Goal: Navigation & Orientation: Find specific page/section

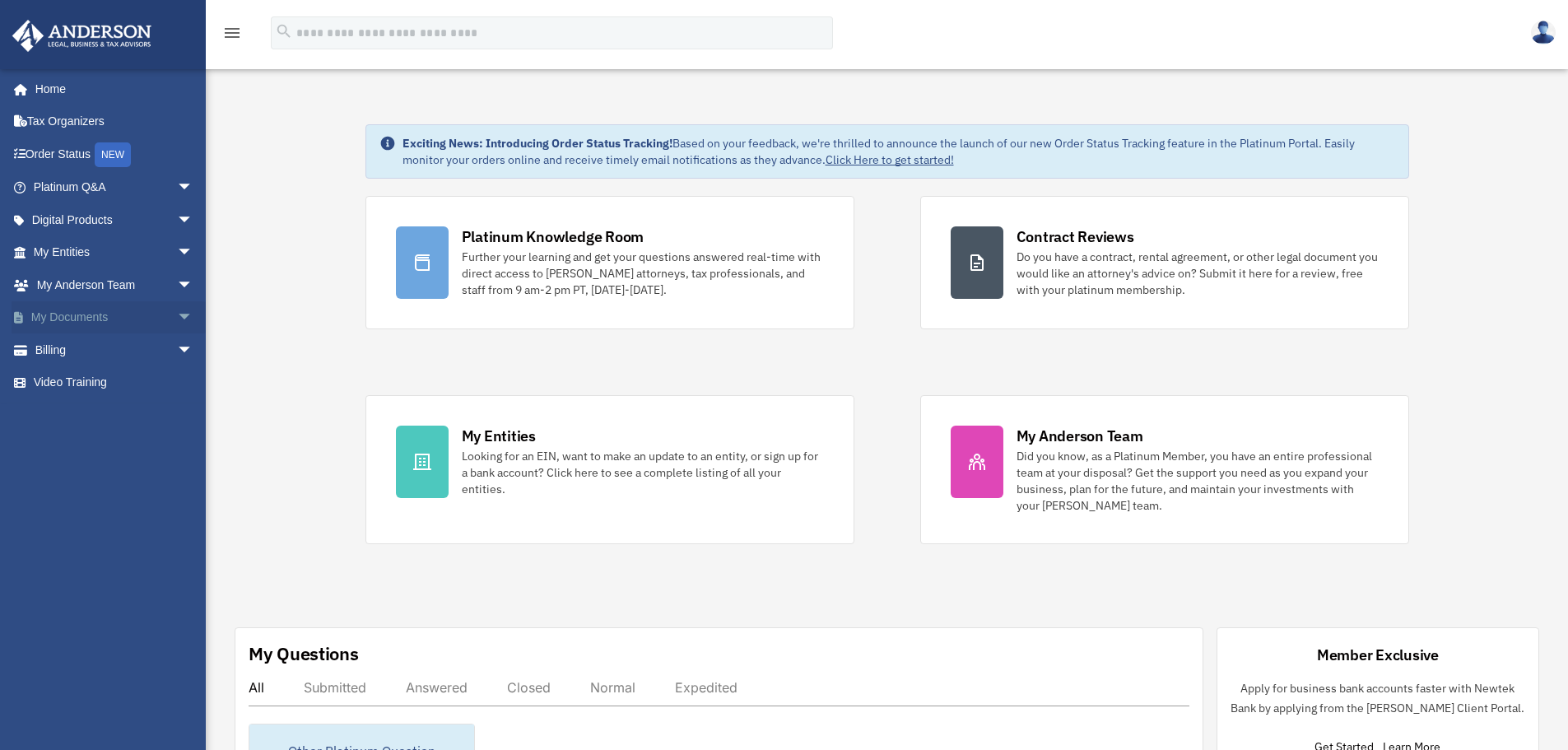
click at [126, 315] on link "My Documents arrow_drop_down" at bounding box center [114, 317] width 206 height 33
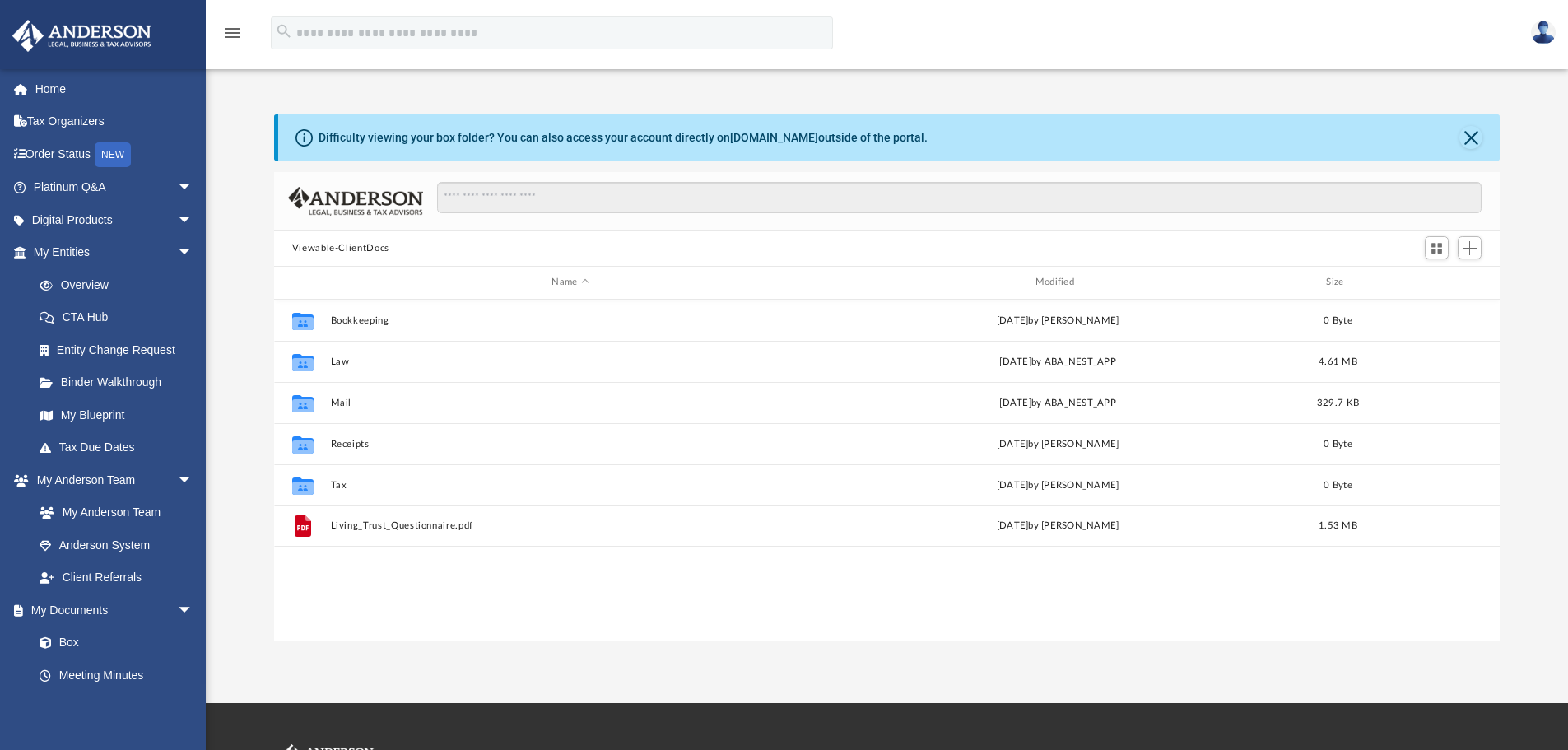
scroll to position [362, 1213]
click at [89, 285] on link "Overview" at bounding box center [121, 285] width 195 height 33
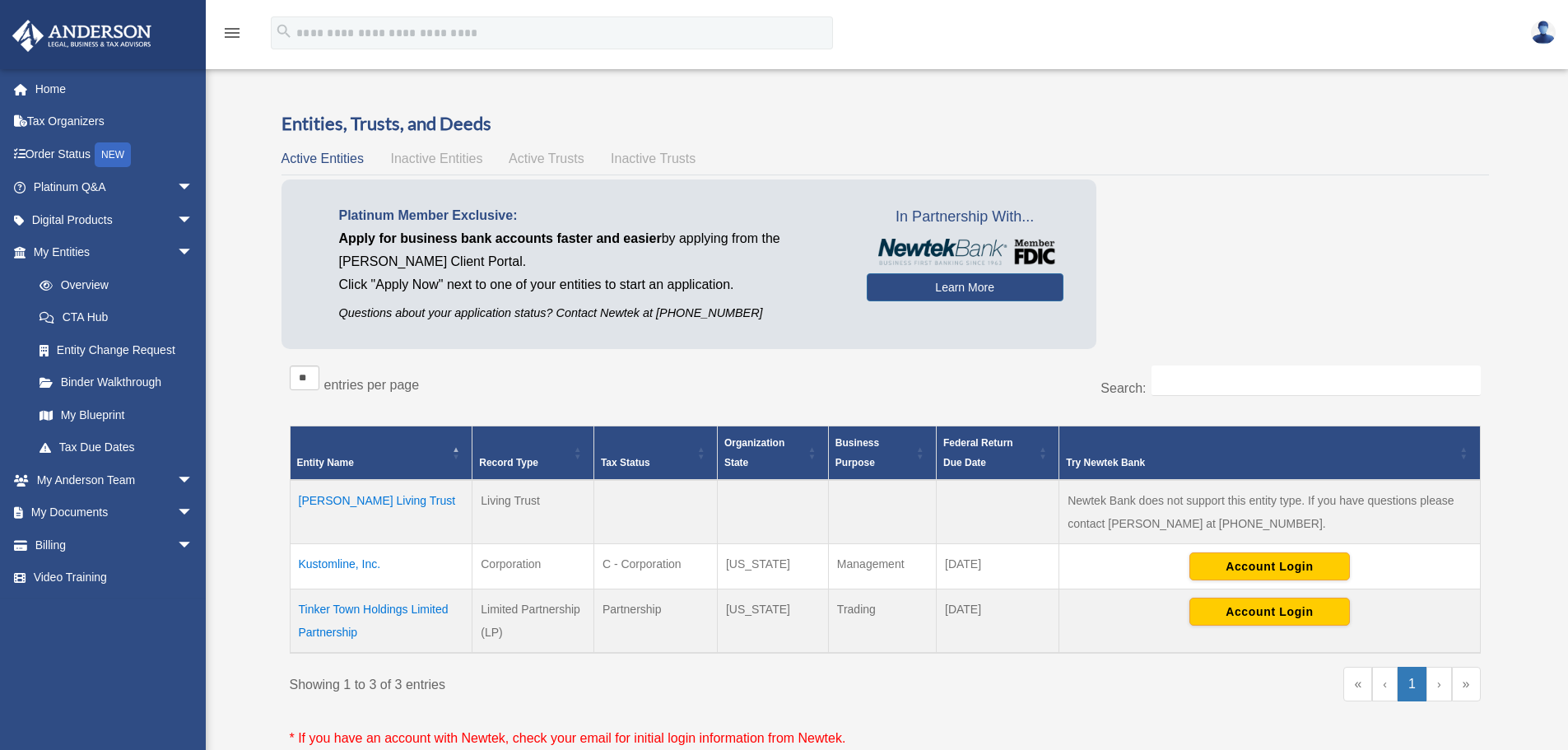
click at [342, 568] on td "Kustomline, Inc." at bounding box center [380, 567] width 183 height 45
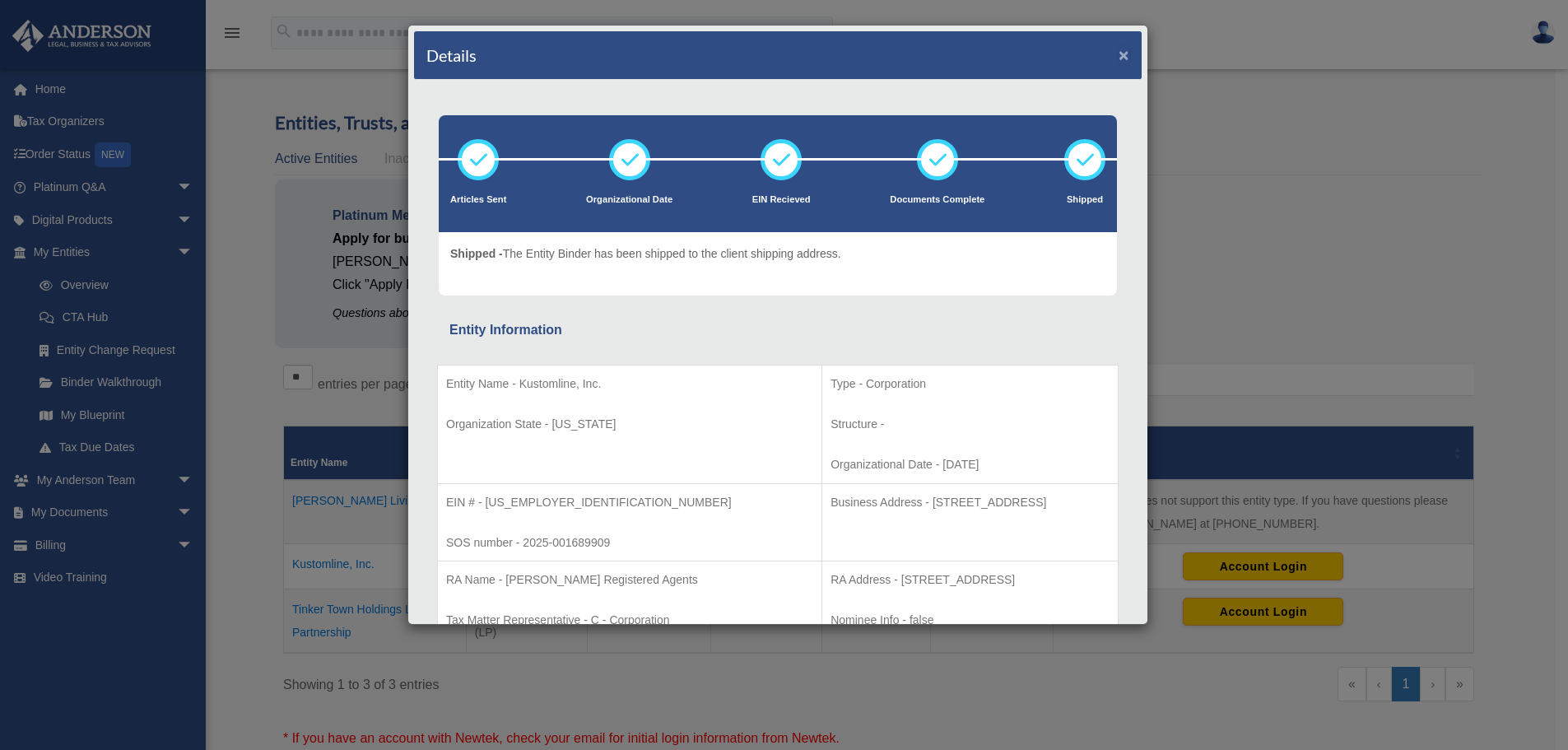
click at [1118, 58] on button "×" at bounding box center [1124, 54] width 11 height 17
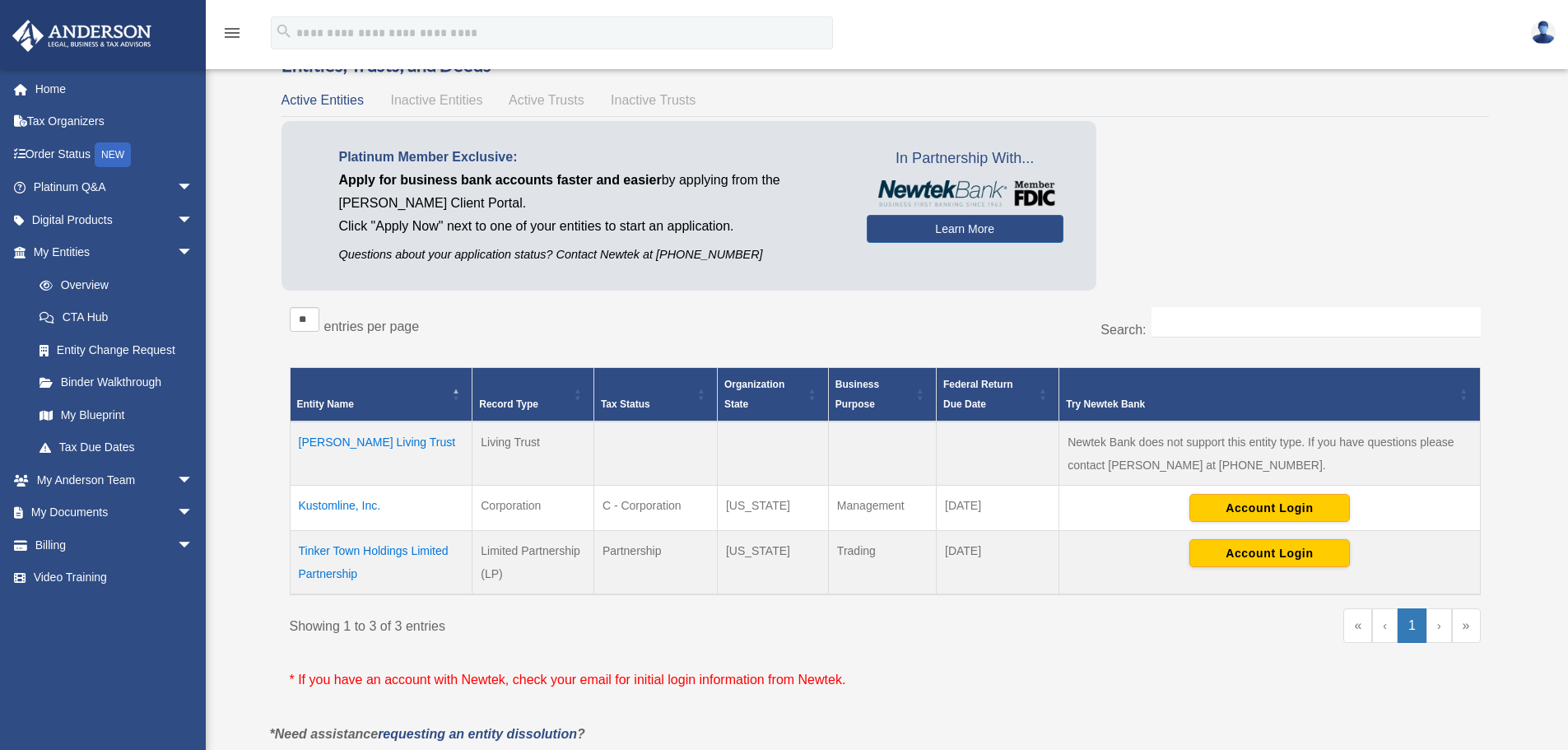
scroll to position [165, 0]
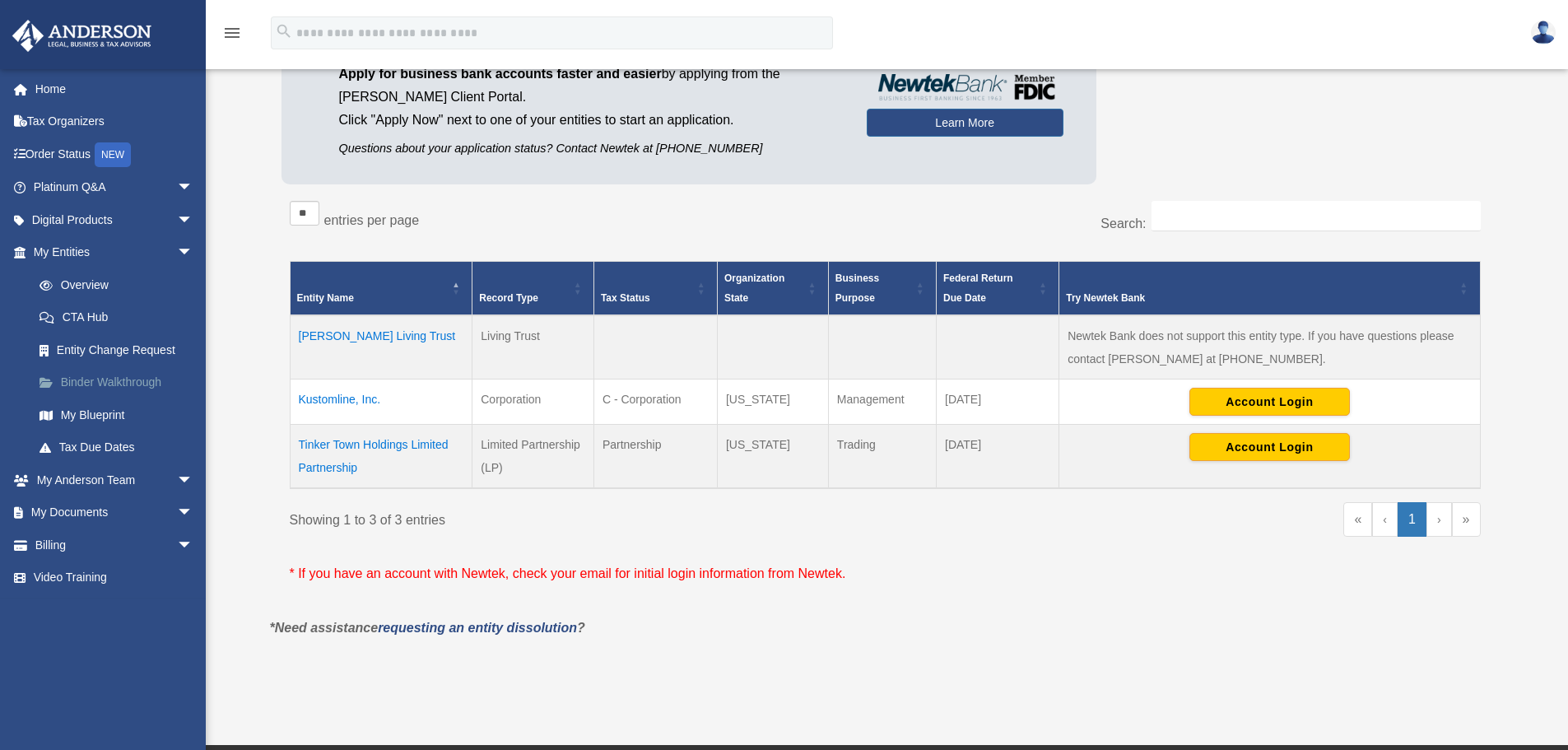
click at [100, 394] on link "Binder Walkthrough" at bounding box center [121, 382] width 195 height 33
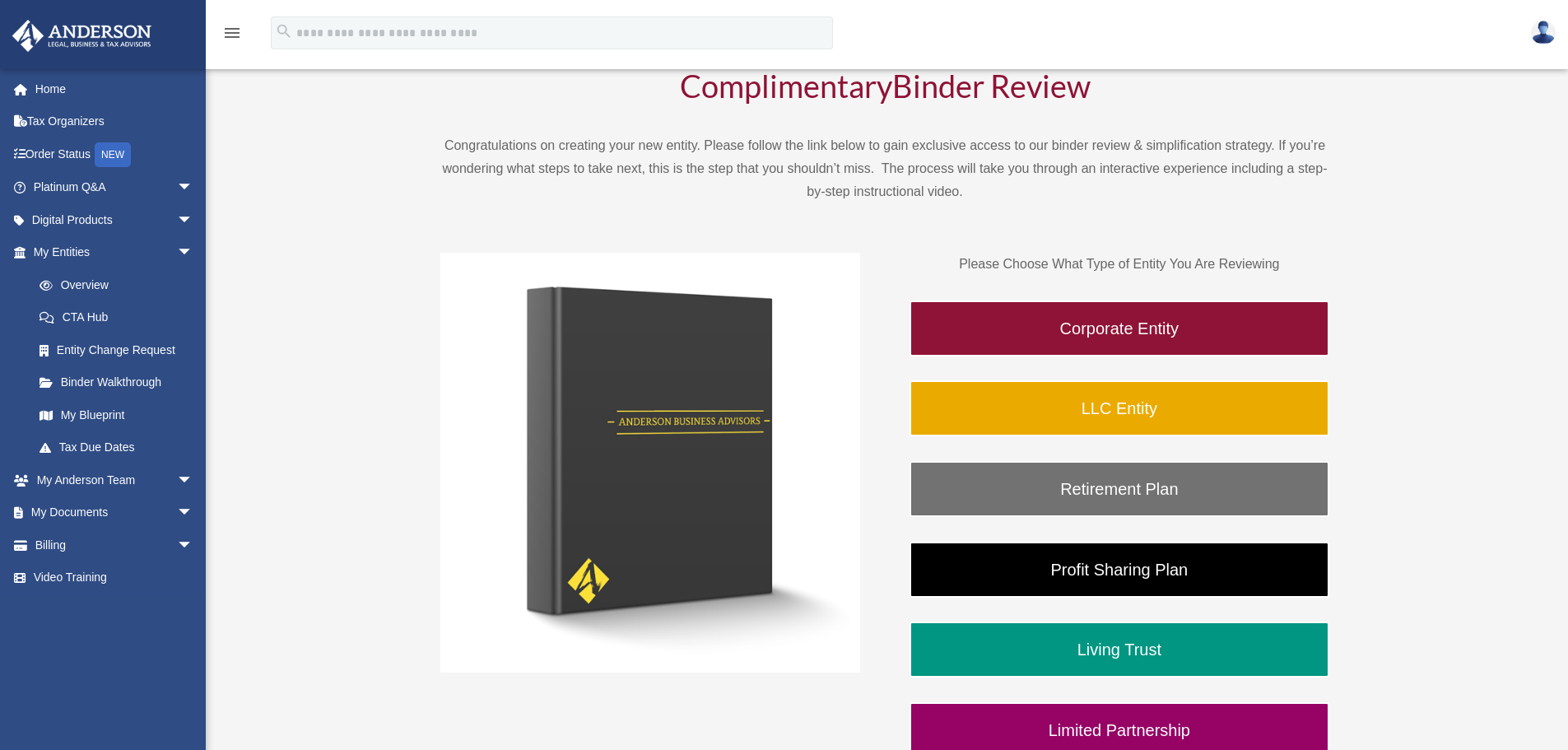
scroll to position [165, 0]
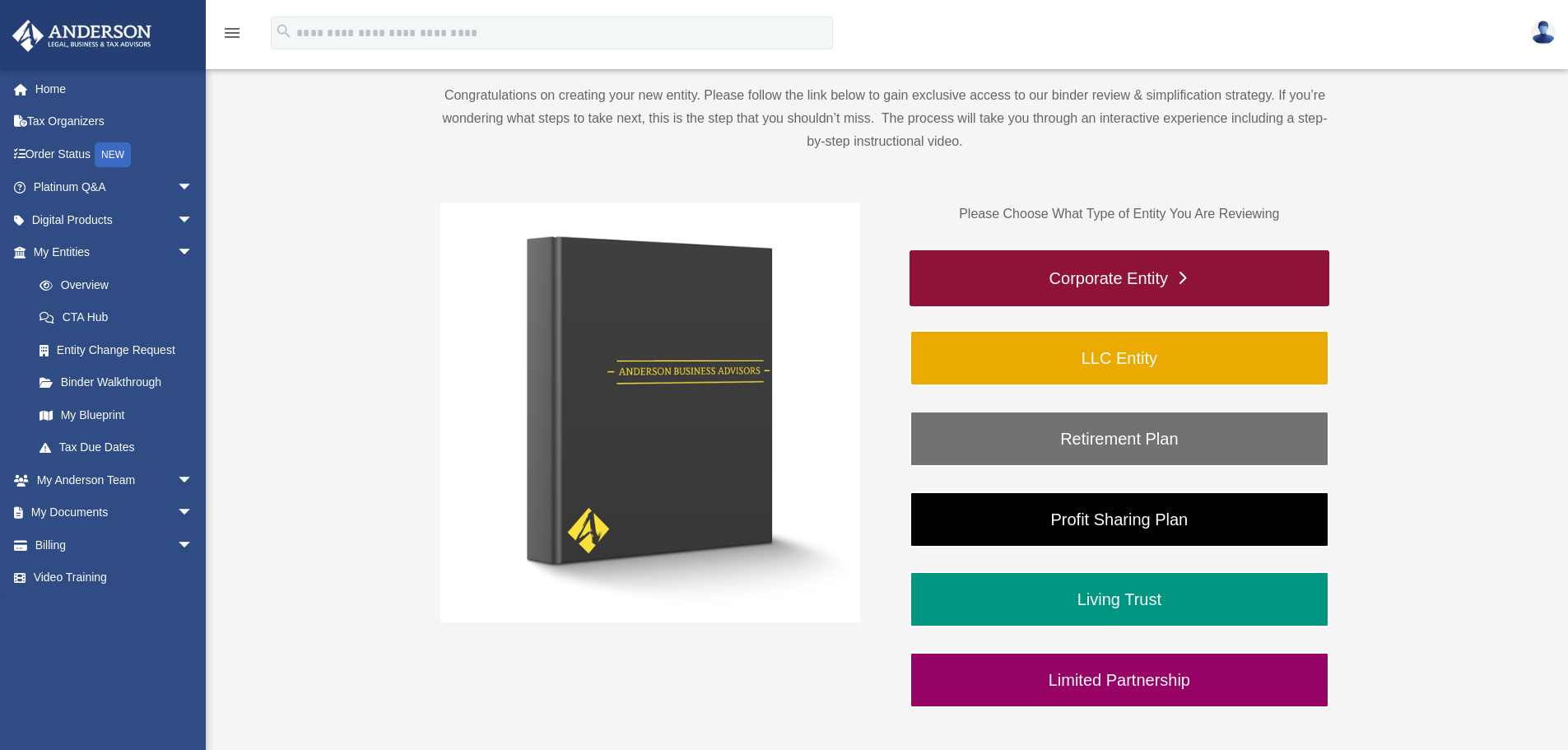
click at [1181, 274] on link "Corporate Entity" at bounding box center [1119, 279] width 420 height 56
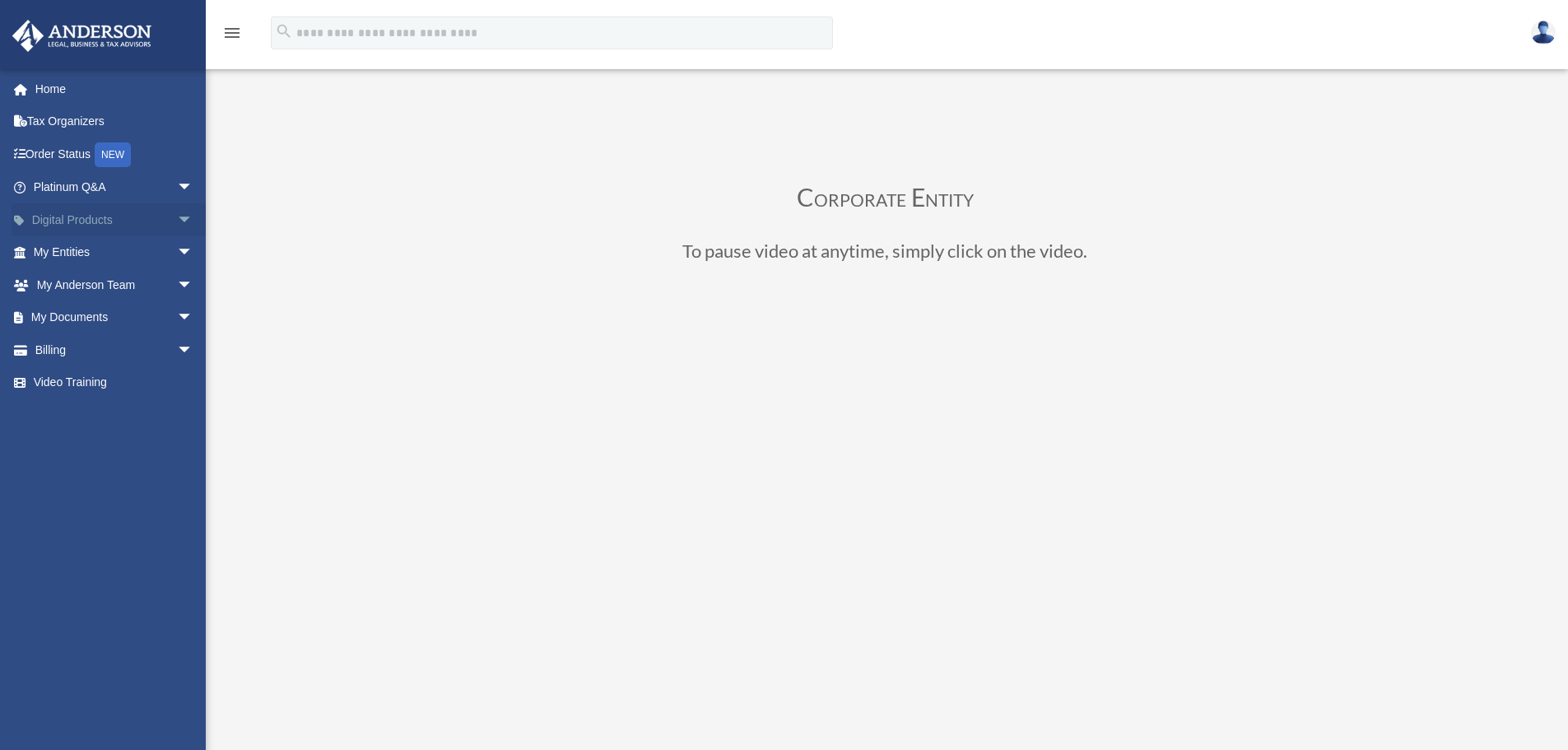
click at [177, 214] on span "arrow_drop_down" at bounding box center [193, 220] width 33 height 33
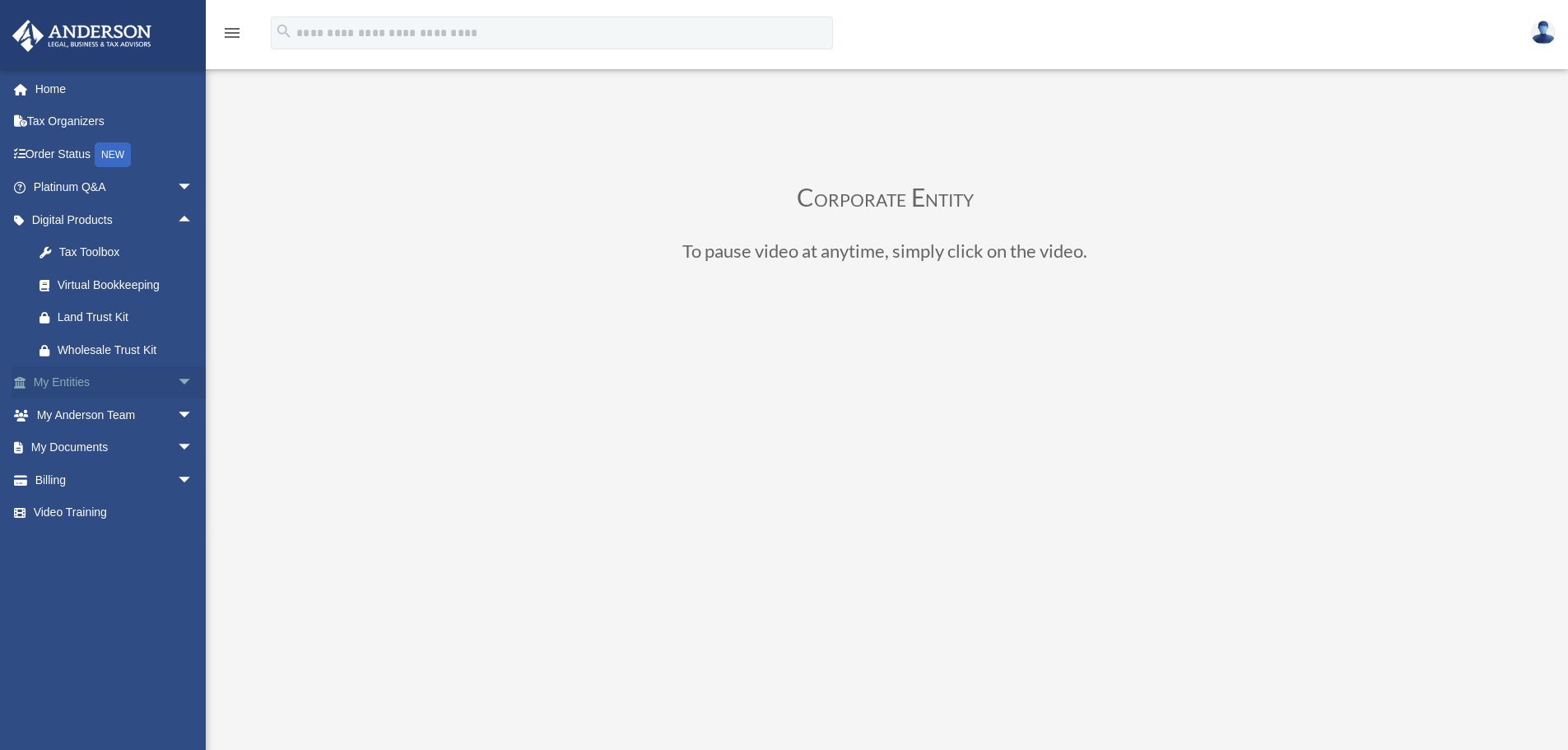
click at [177, 380] on span "arrow_drop_down" at bounding box center [193, 382] width 33 height 33
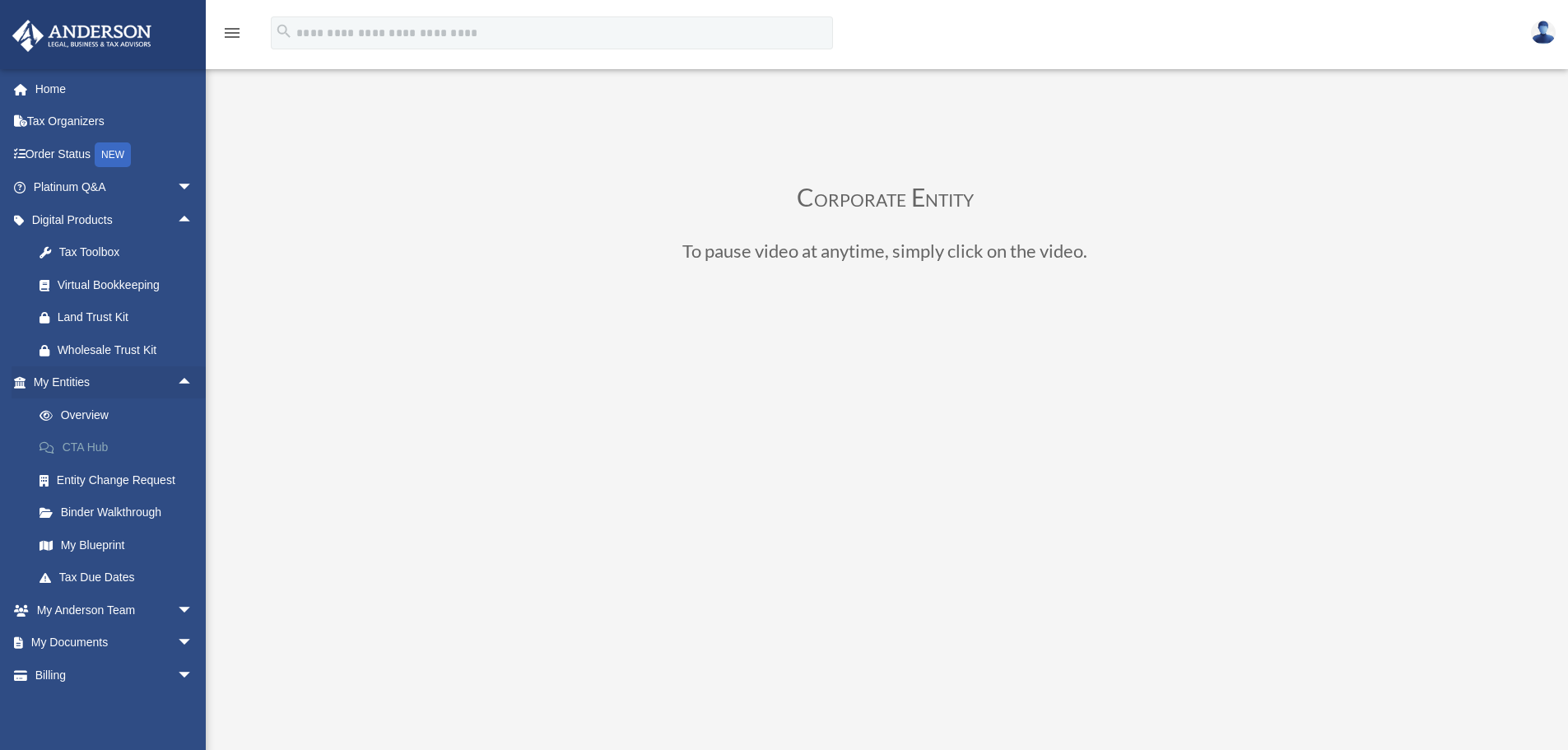
click at [116, 452] on link "CTA Hub" at bounding box center [121, 448] width 195 height 33
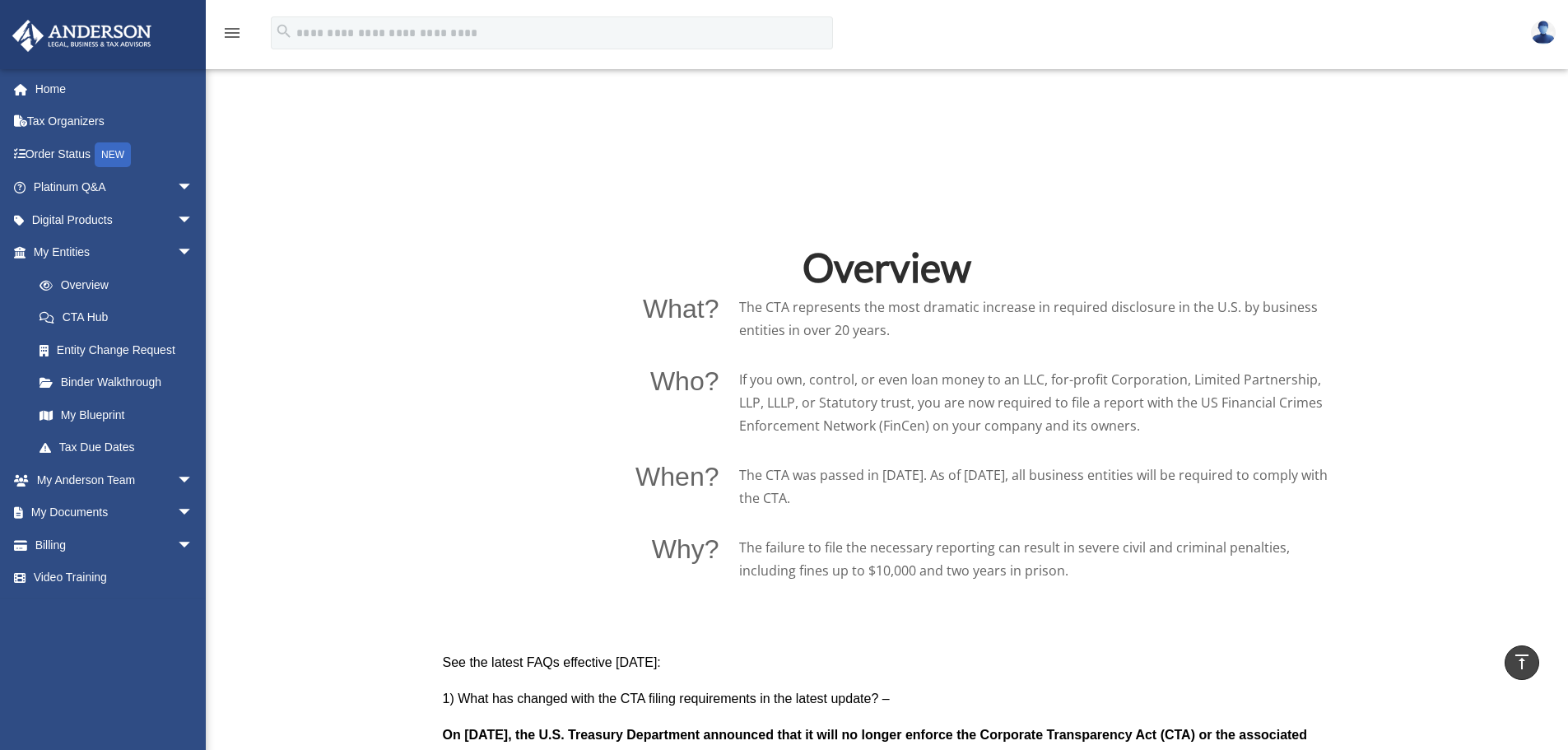
scroll to position [988, 0]
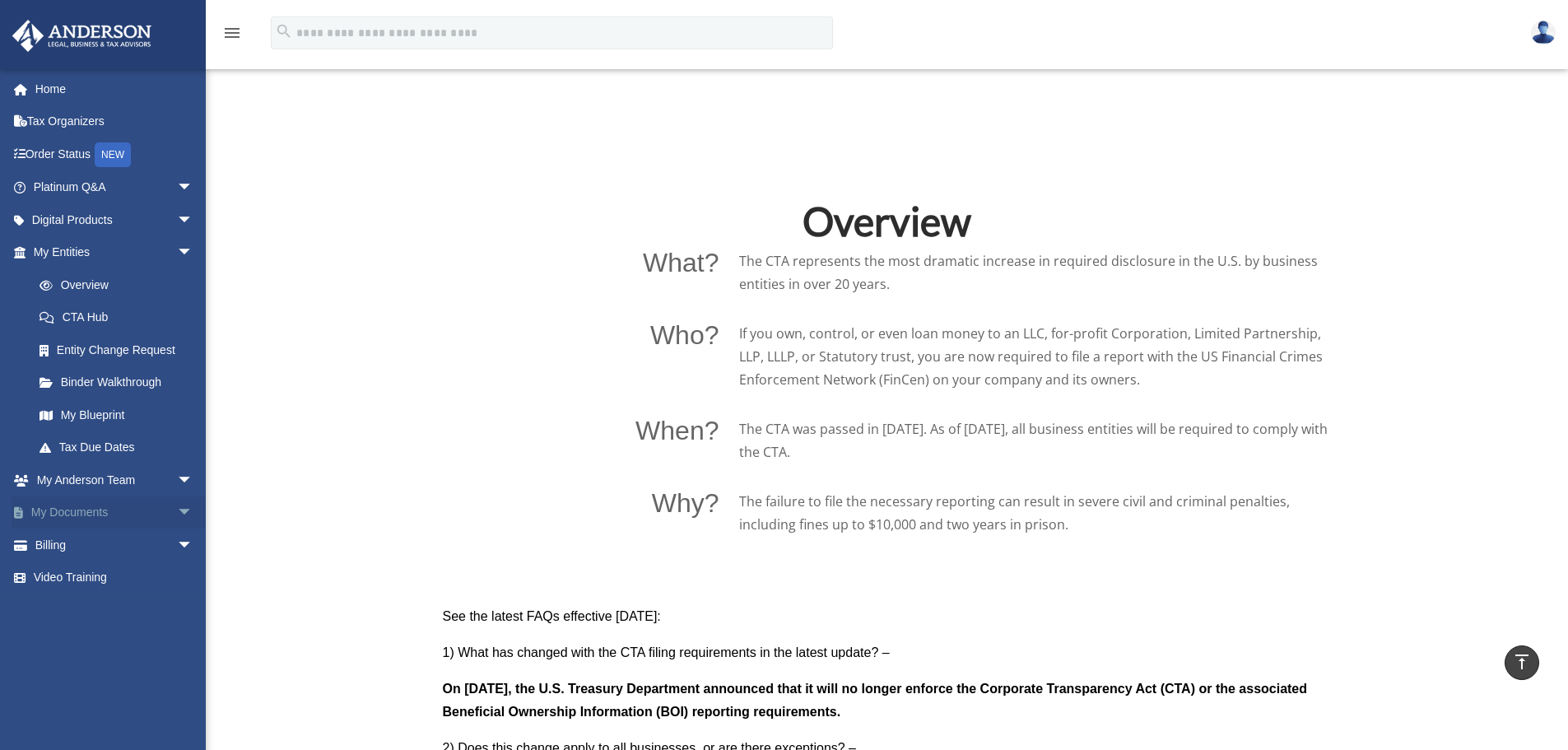
click at [177, 508] on span "arrow_drop_down" at bounding box center [193, 513] width 33 height 33
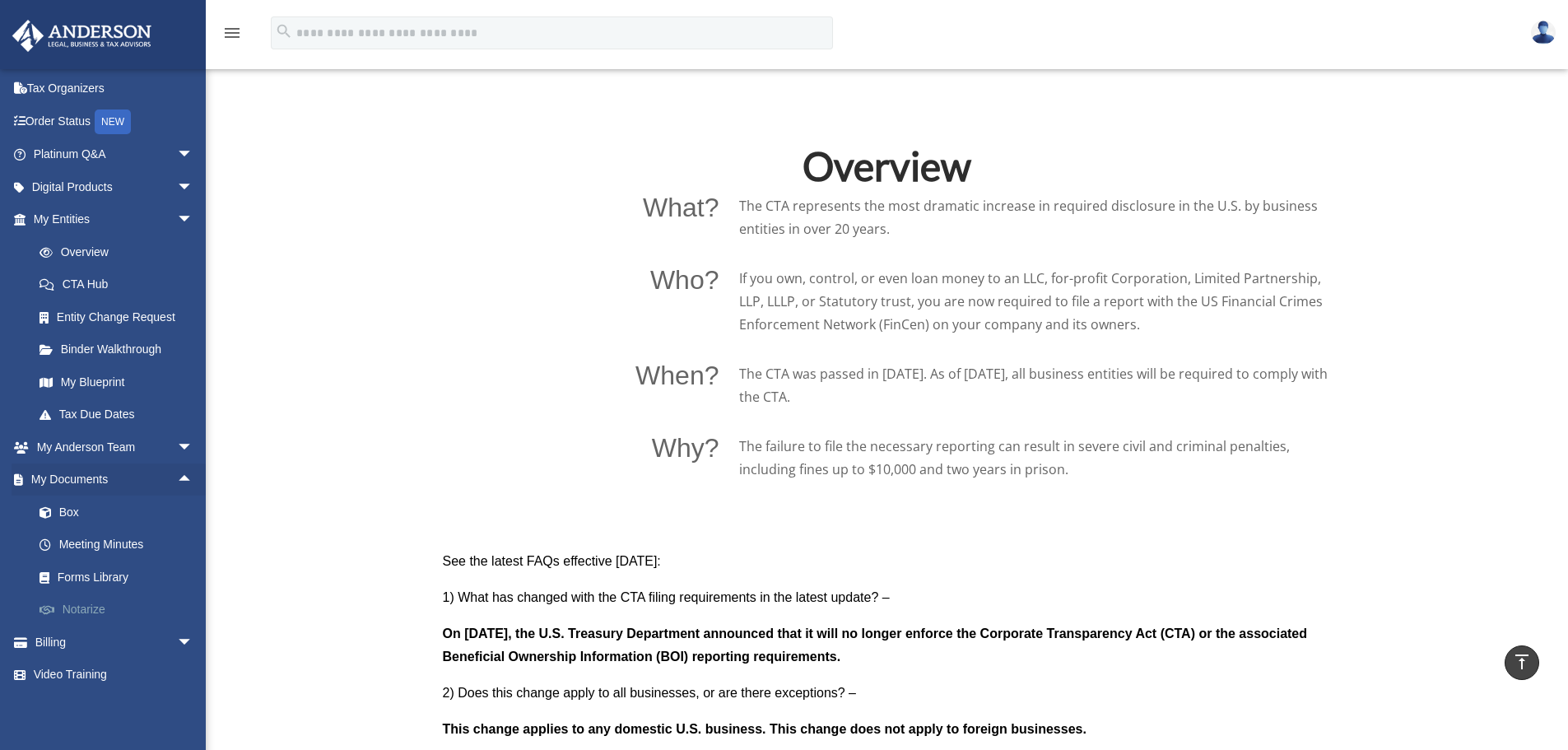
scroll to position [1070, 0]
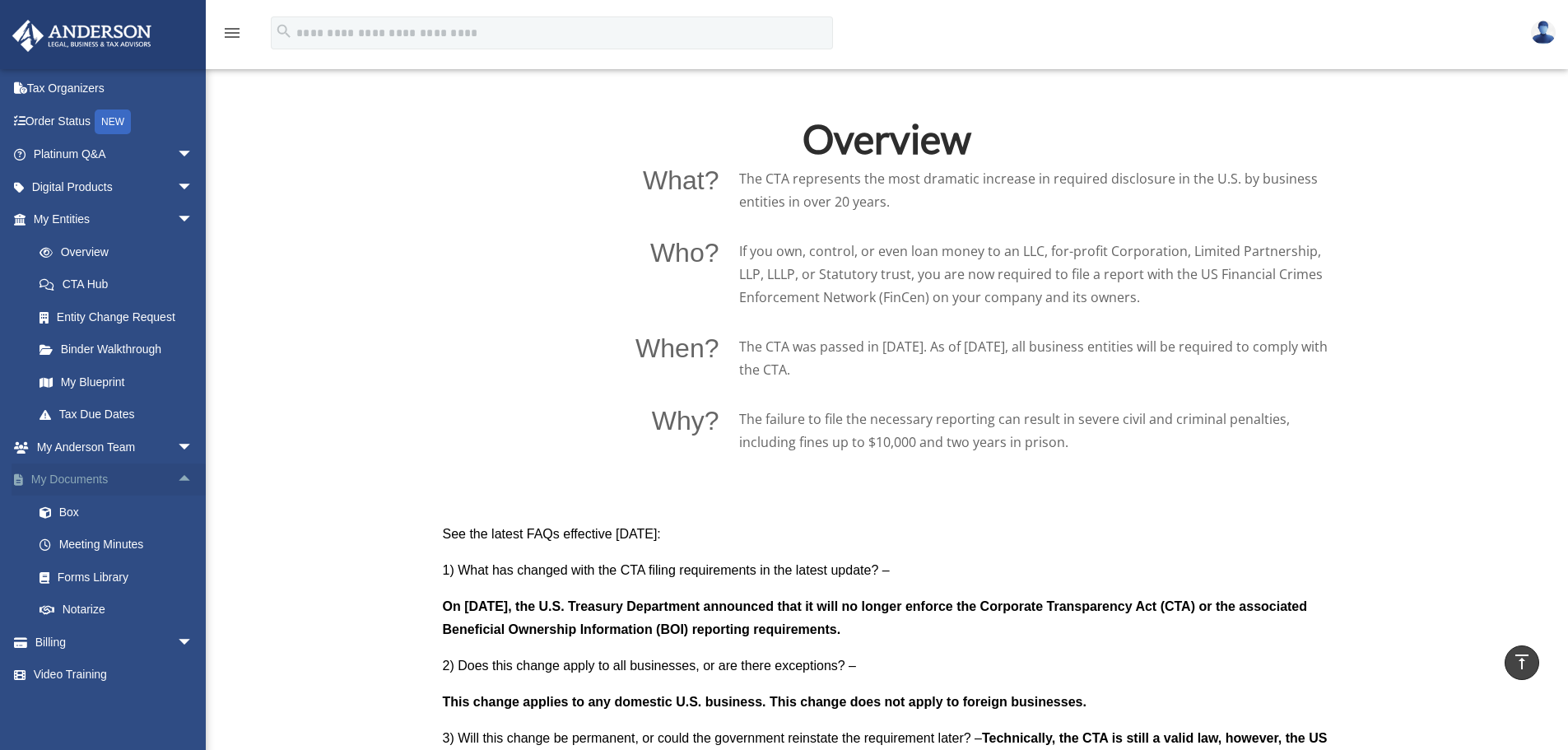
click at [72, 475] on link "My Documents arrow_drop_up" at bounding box center [114, 480] width 206 height 33
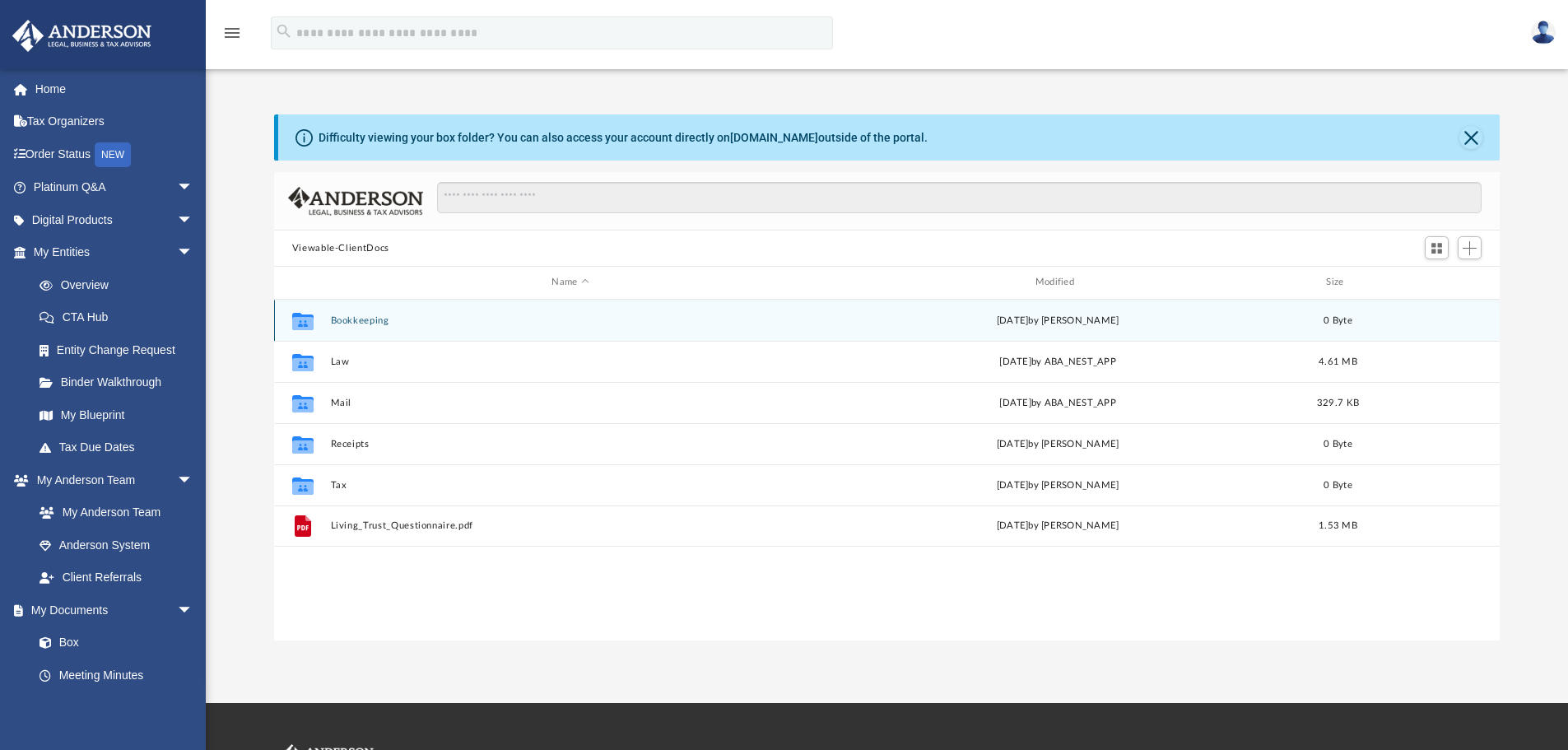
scroll to position [362, 1213]
